Goal: Transaction & Acquisition: Purchase product/service

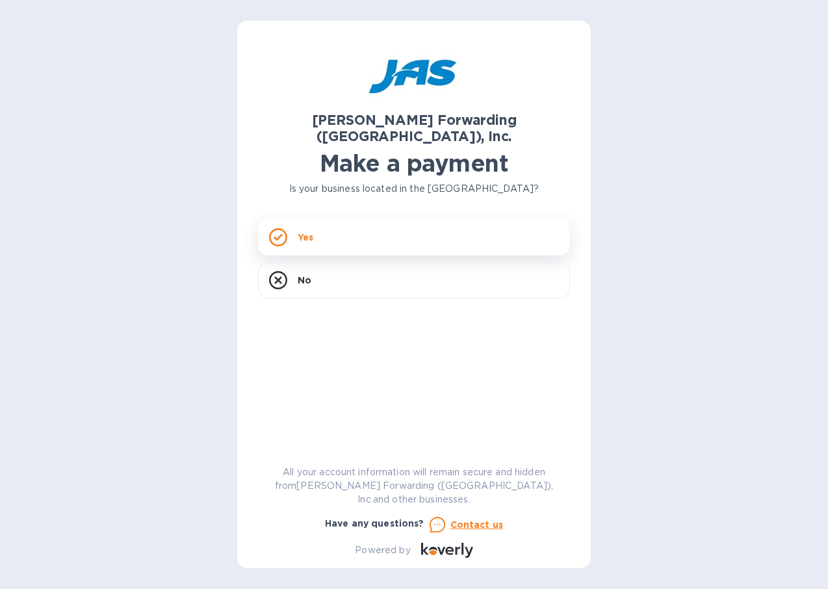
click at [302, 231] on p "Yes" at bounding box center [306, 237] width 16 height 13
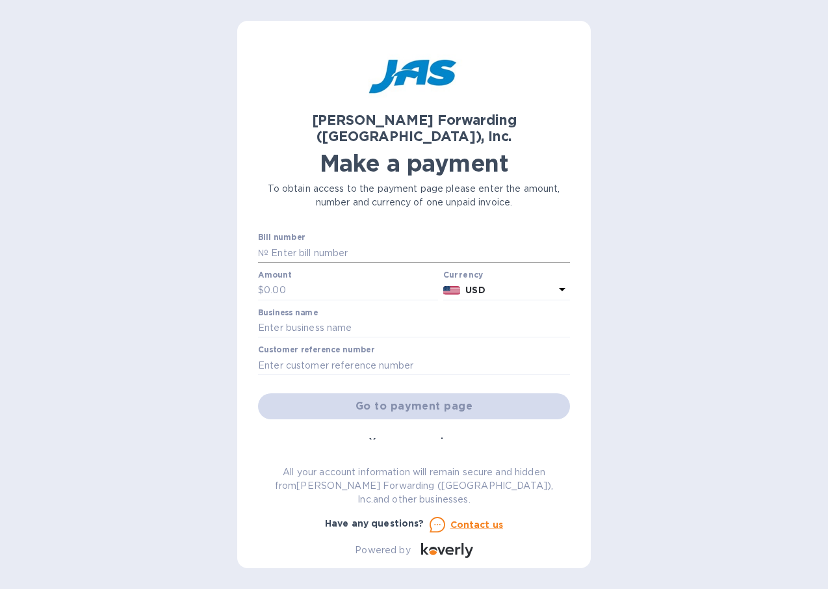
click at [330, 243] on input "text" at bounding box center [420, 253] width 302 height 20
type input "CHI503330859"
click at [321, 281] on input "text" at bounding box center [351, 291] width 174 height 20
type input "1,634.06"
click at [389, 319] on input "text" at bounding box center [414, 329] width 312 height 20
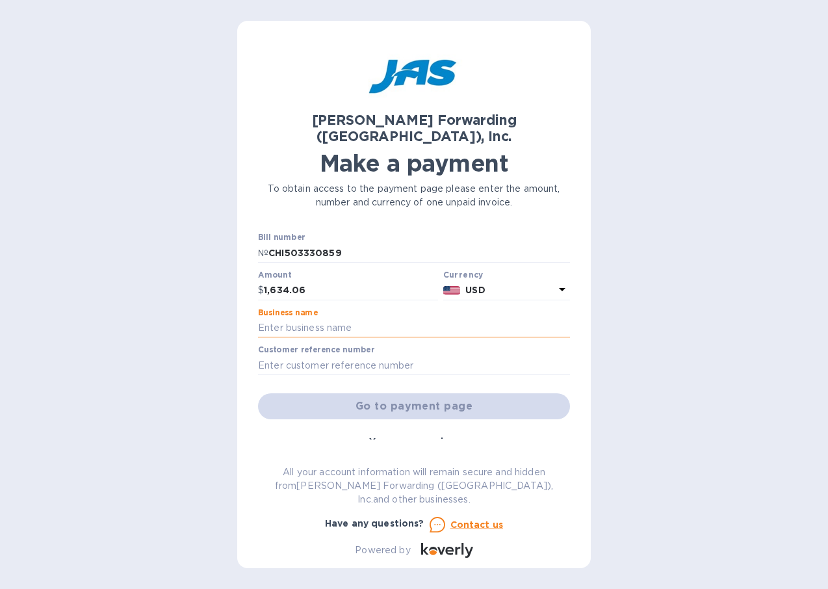
type input "HITEK Equipment"
type input "hitequenw"
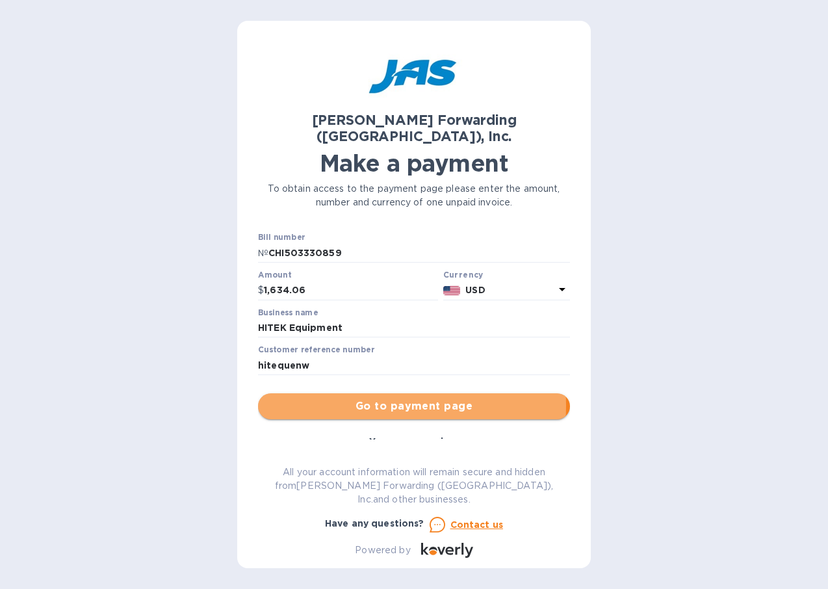
click at [367, 399] on span "Go to payment page" at bounding box center [414, 407] width 291 height 16
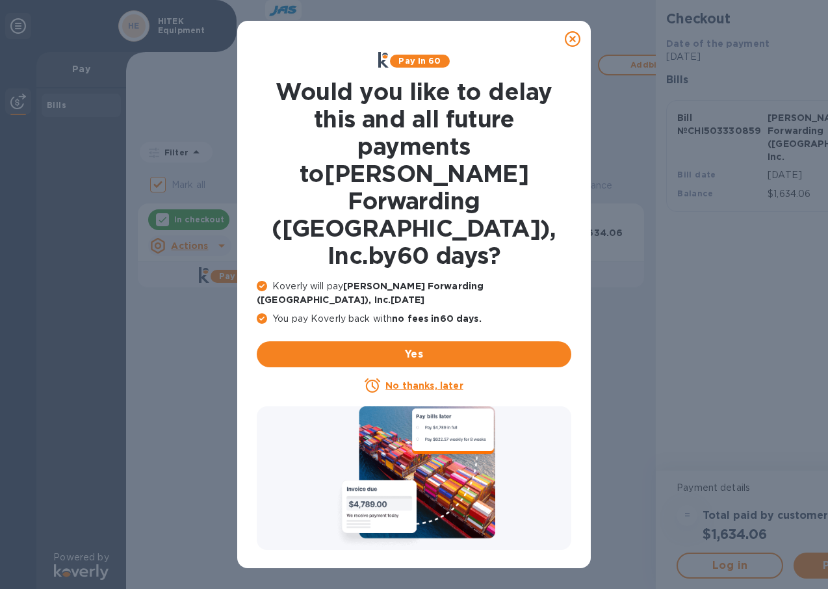
click at [575, 37] on icon at bounding box center [573, 39] width 16 height 16
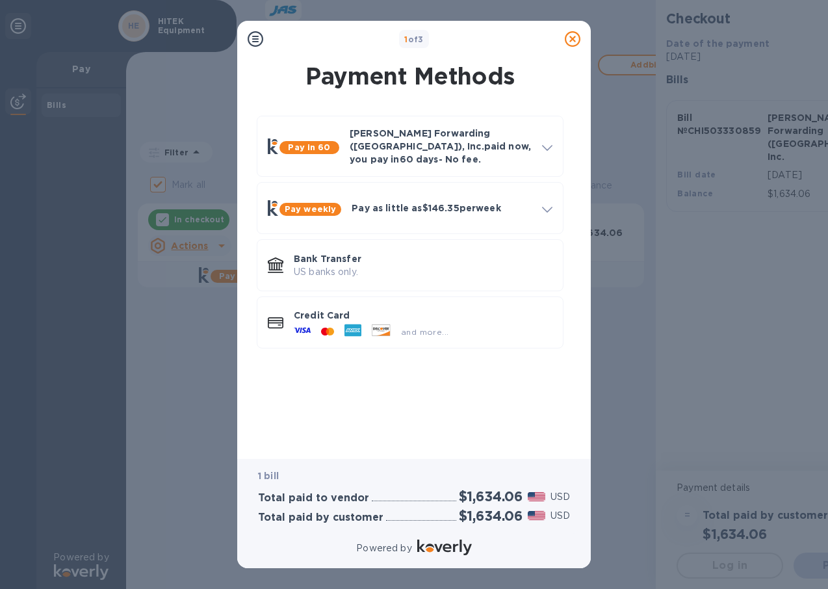
click at [577, 344] on div "Payment Methods Pay in 60 [PERSON_NAME] Forwarding ([GEOGRAPHIC_DATA]), Inc. pa…" at bounding box center [414, 252] width 333 height 391
click at [331, 252] on p "Bank Transfer" at bounding box center [423, 258] width 259 height 13
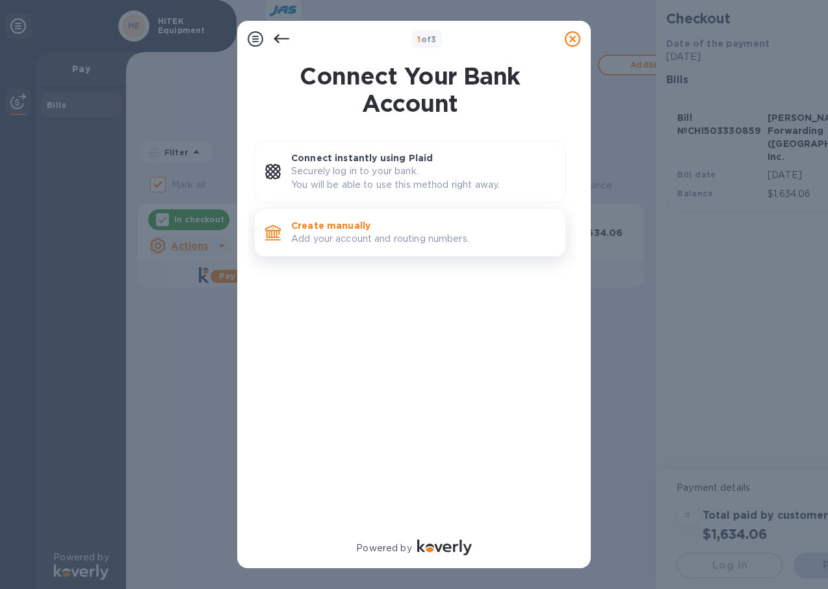
click at [382, 238] on p "Add your account and routing numbers." at bounding box center [423, 239] width 264 height 14
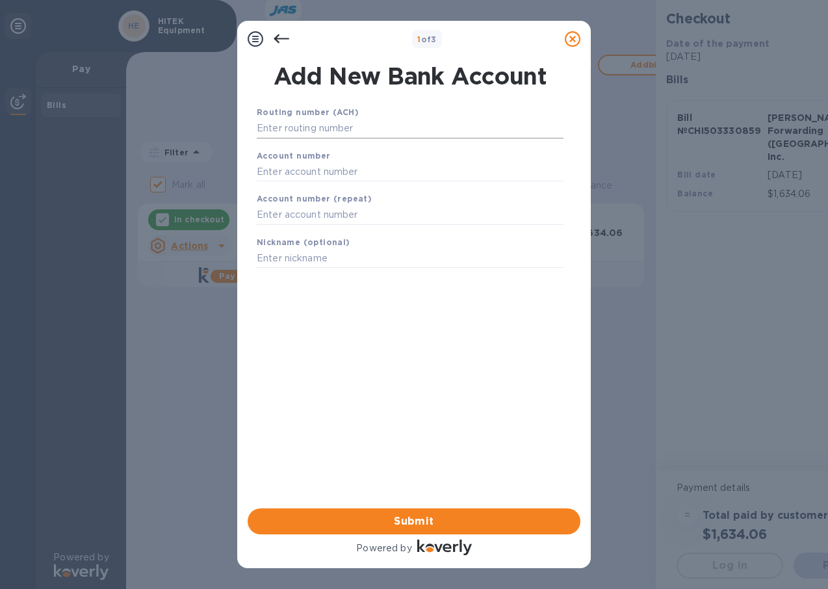
click at [380, 128] on input "text" at bounding box center [410, 129] width 307 height 20
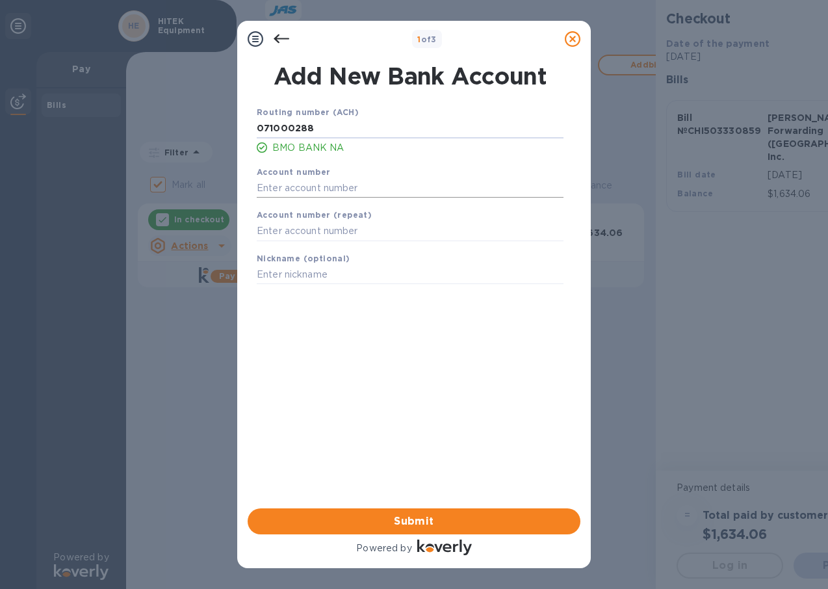
type input "071000288"
click at [364, 192] on input "text" at bounding box center [410, 188] width 307 height 20
type input "0053881674"
click at [368, 220] on div "Account number (repeat)" at bounding box center [410, 225] width 317 height 44
click at [375, 228] on input "text" at bounding box center [410, 232] width 307 height 20
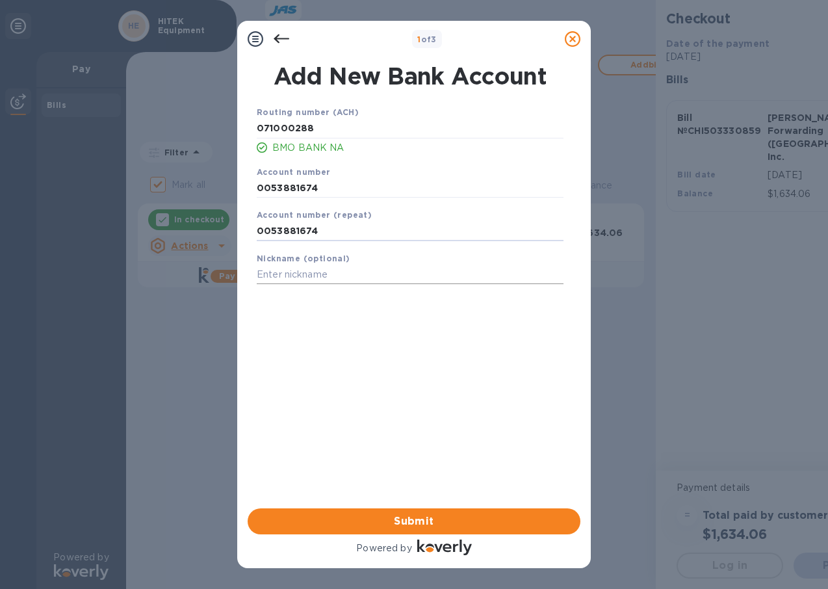
type input "0053881674"
click at [310, 274] on input "text" at bounding box center [410, 275] width 307 height 20
type input "Checking"
click at [367, 529] on span "Submit" at bounding box center [414, 522] width 312 height 16
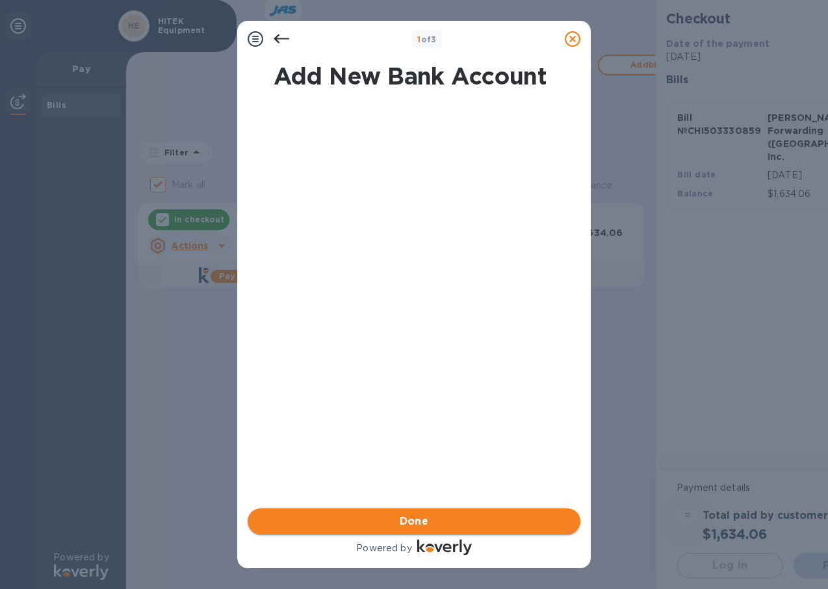
click at [426, 516] on span "Done" at bounding box center [414, 522] width 29 height 16
